Goal: Information Seeking & Learning: Learn about a topic

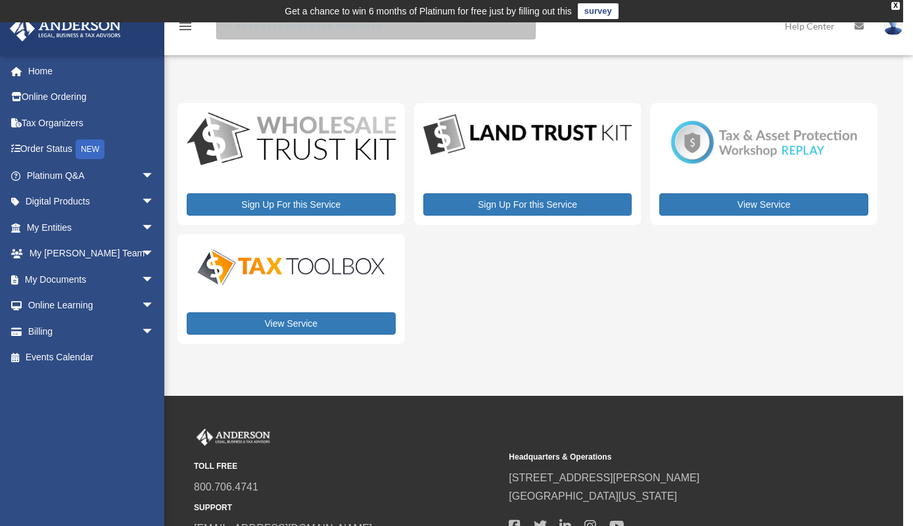
click at [281, 30] on input "search" at bounding box center [375, 26] width 319 height 26
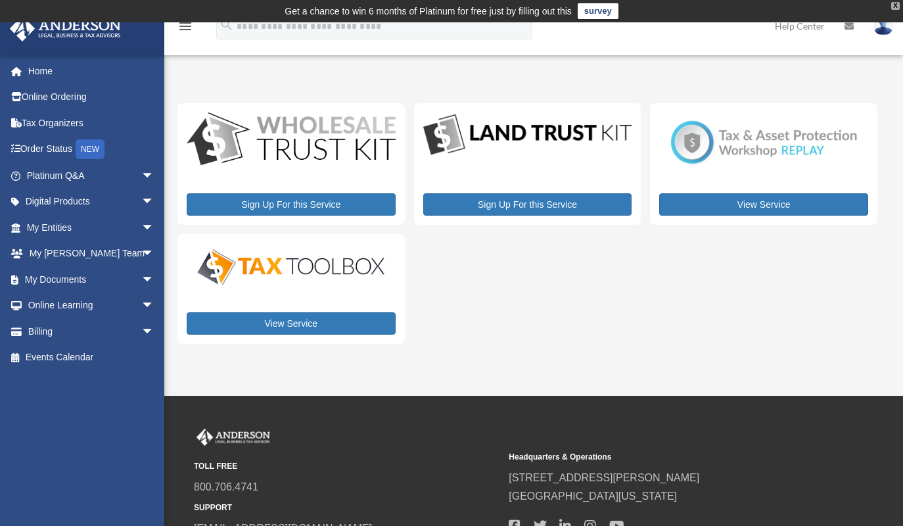
click at [895, 6] on div "X" at bounding box center [895, 6] width 9 height 8
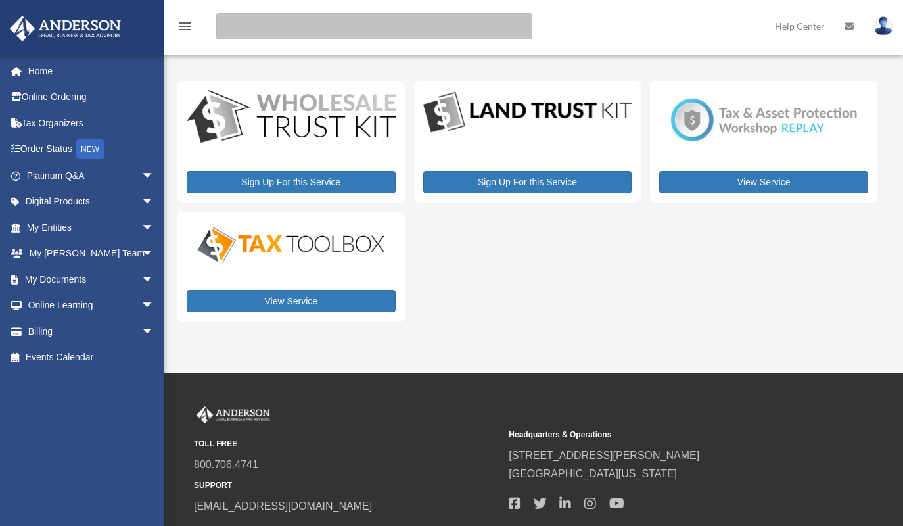
click at [474, 23] on input "search" at bounding box center [374, 26] width 316 height 26
type input "**********"
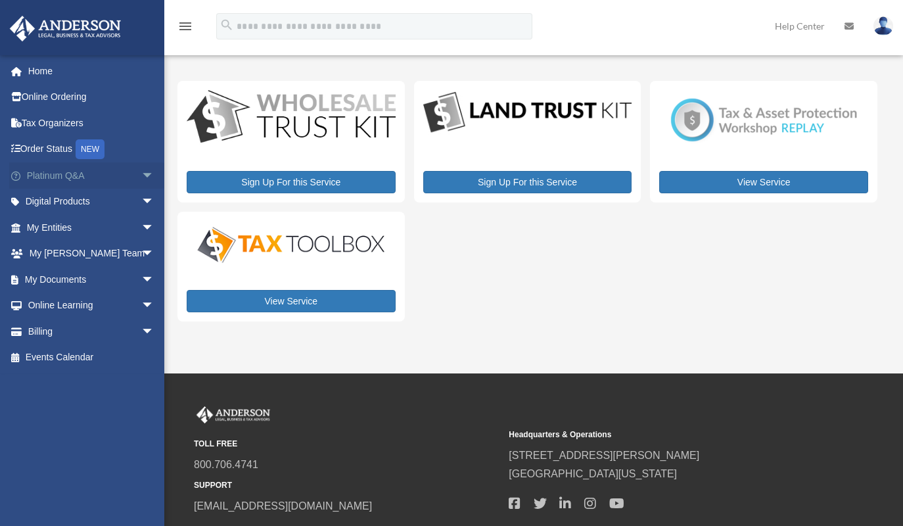
click at [141, 172] on span "arrow_drop_down" at bounding box center [154, 175] width 26 height 27
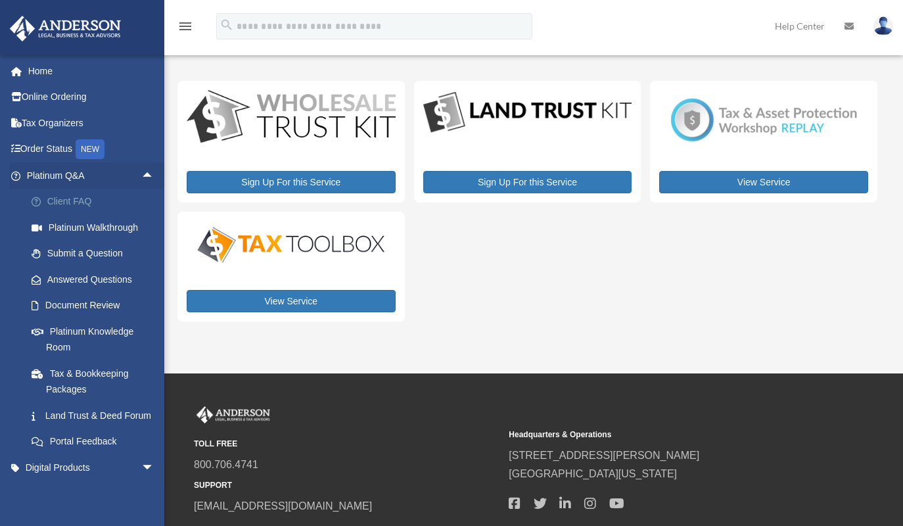
click at [76, 194] on link "Client FAQ" at bounding box center [96, 202] width 156 height 26
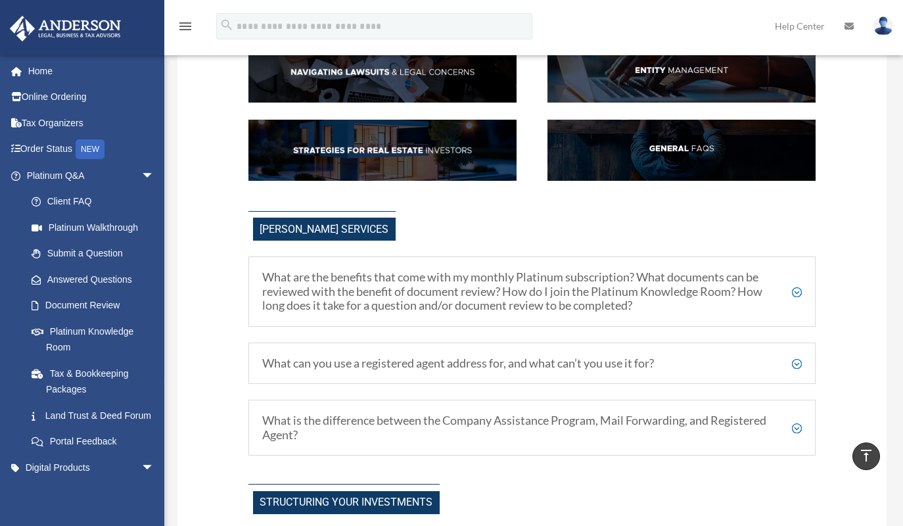
scroll to position [212, 0]
click at [305, 363] on h5 "What can you use a registered agent address for, and what can’t you use it for?" at bounding box center [531, 363] width 539 height 14
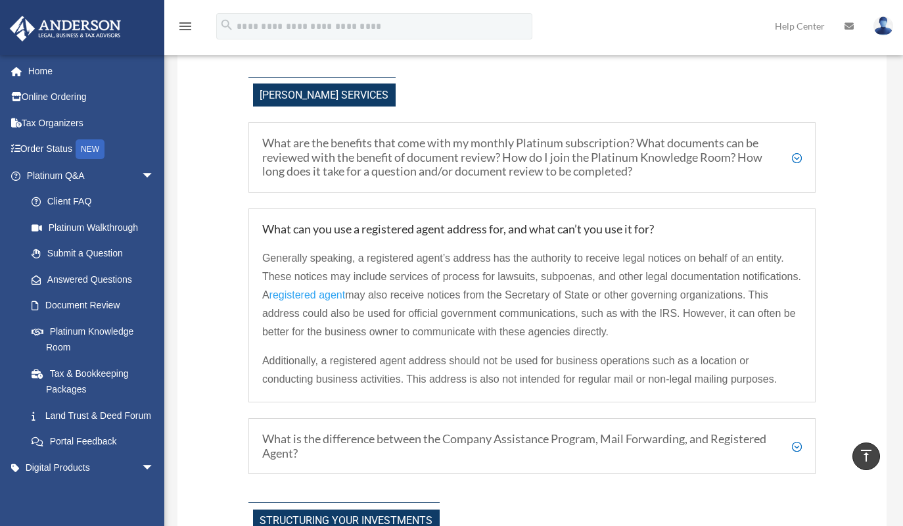
scroll to position [348, 0]
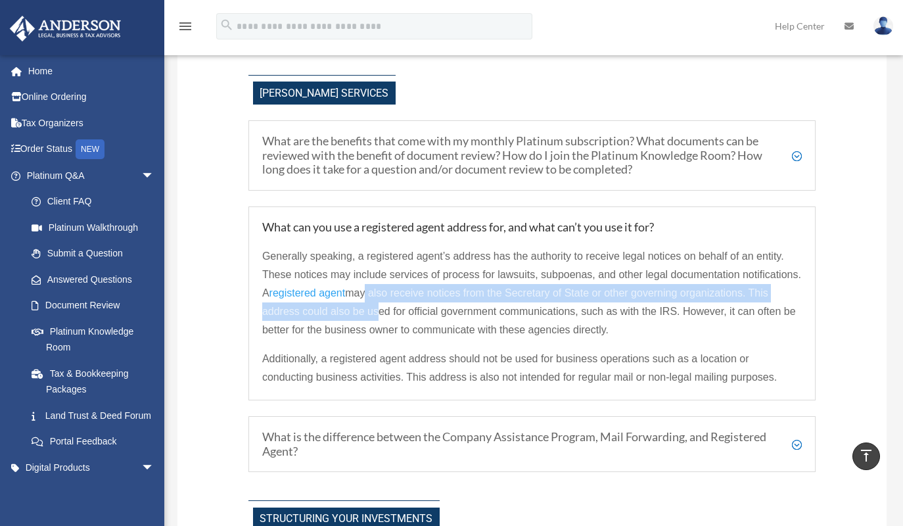
drag, startPoint x: 363, startPoint y: 290, endPoint x: 371, endPoint y: 311, distance: 22.5
click at [371, 311] on span "may also receive notices from the Secretary of State or other governing organiz…" at bounding box center [528, 311] width 533 height 48
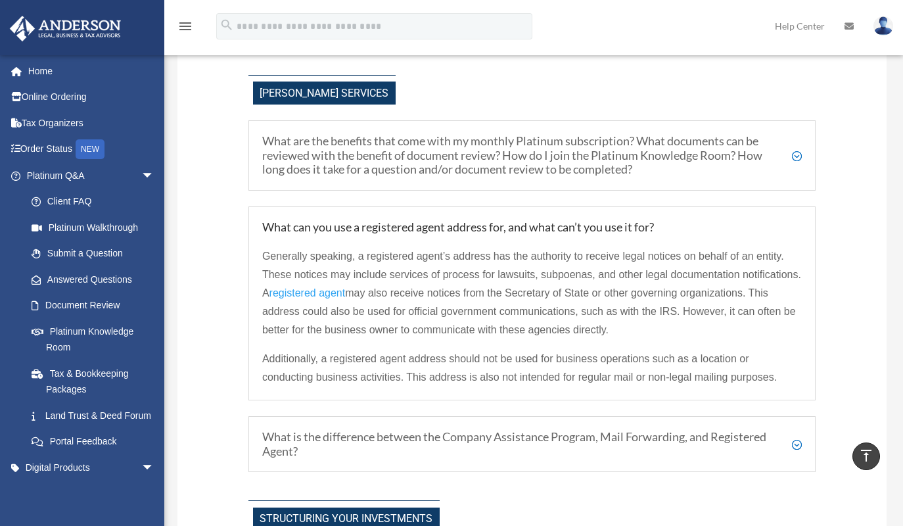
click at [408, 319] on p "Generally speaking, a registered agent’s address has the authority to receive l…" at bounding box center [531, 298] width 539 height 102
drag, startPoint x: 312, startPoint y: 328, endPoint x: 465, endPoint y: 337, distance: 153.4
click at [465, 337] on p "Generally speaking, a registered agent’s address has the authority to receive l…" at bounding box center [531, 298] width 539 height 102
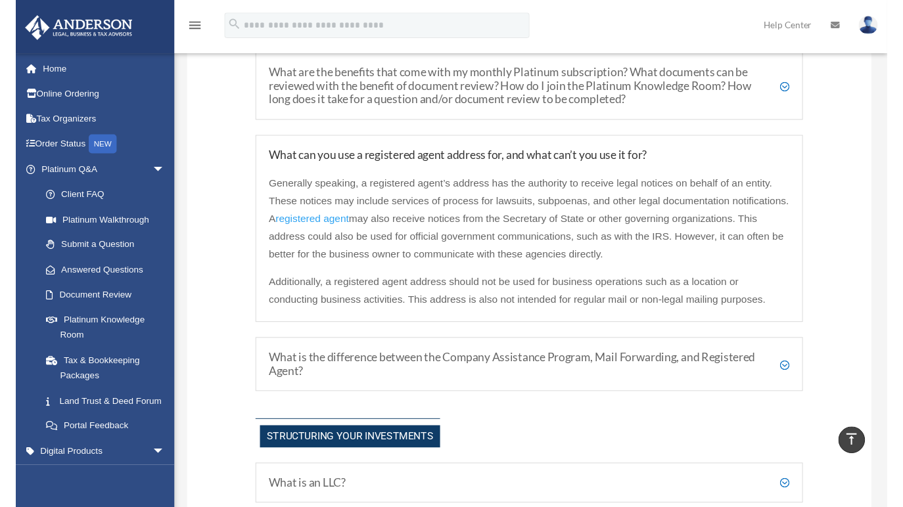
scroll to position [414, 0]
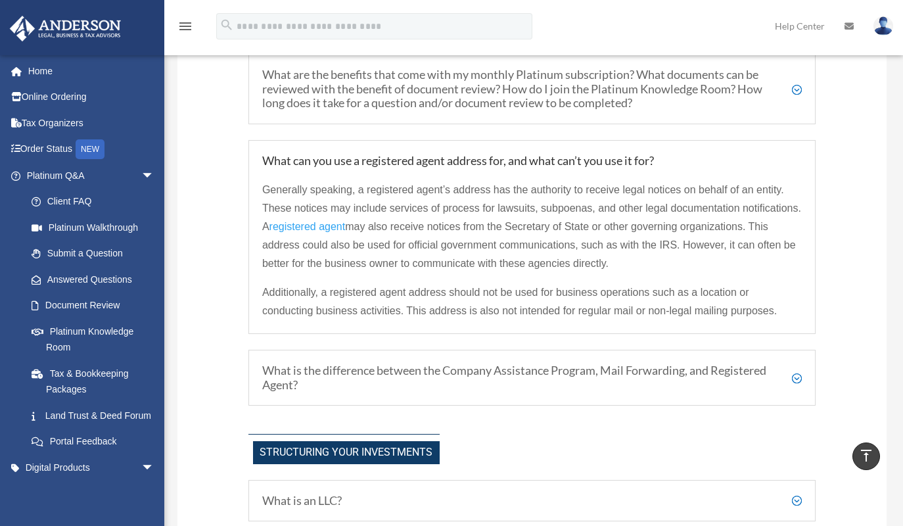
click at [289, 224] on span "registered agent" at bounding box center [307, 226] width 76 height 11
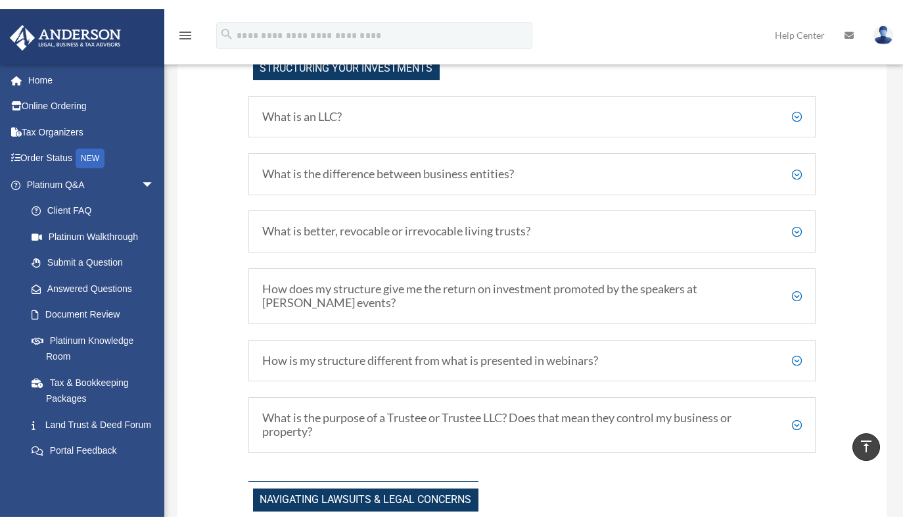
scroll to position [831, 0]
